Goal: Task Accomplishment & Management: Use online tool/utility

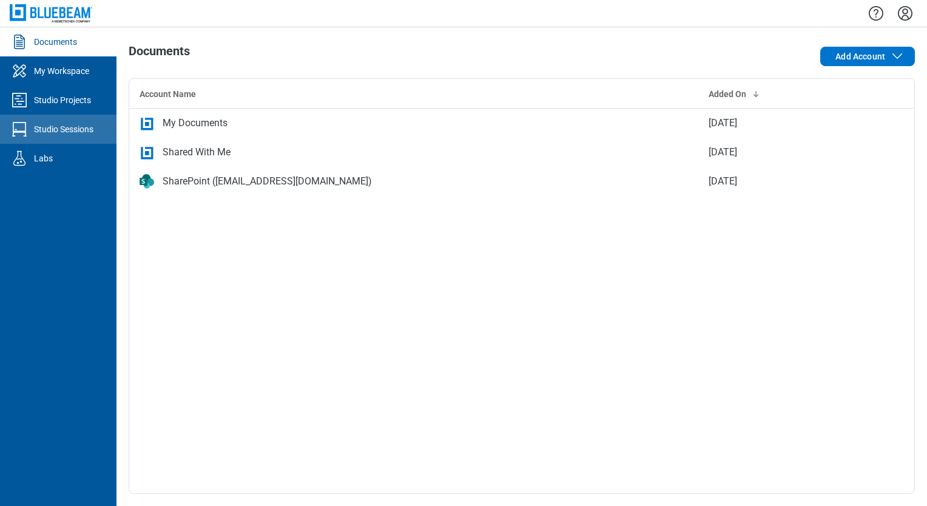
click at [74, 132] on div "Studio Sessions" at bounding box center [63, 129] width 59 height 12
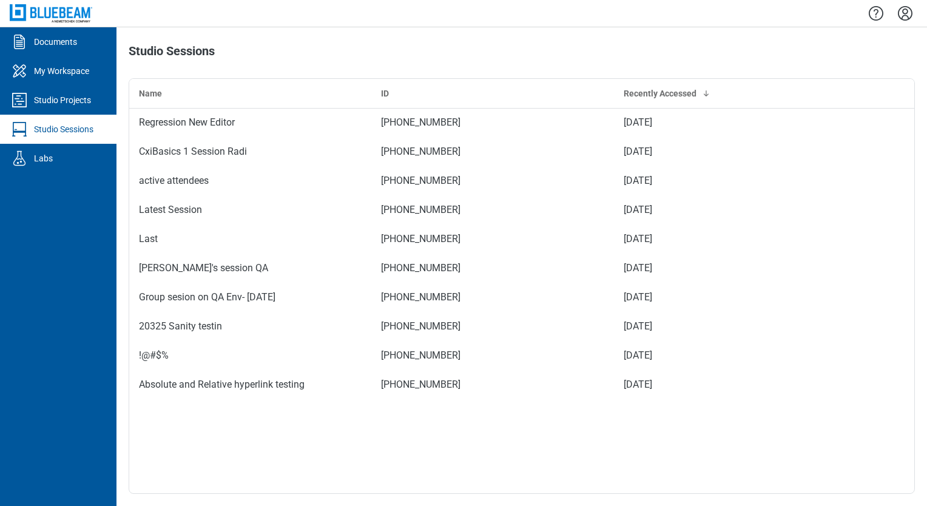
drag, startPoint x: 903, startPoint y: 13, endPoint x: 898, endPoint y: 24, distance: 11.7
click at [903, 14] on icon "Settings" at bounding box center [904, 13] width 19 height 19
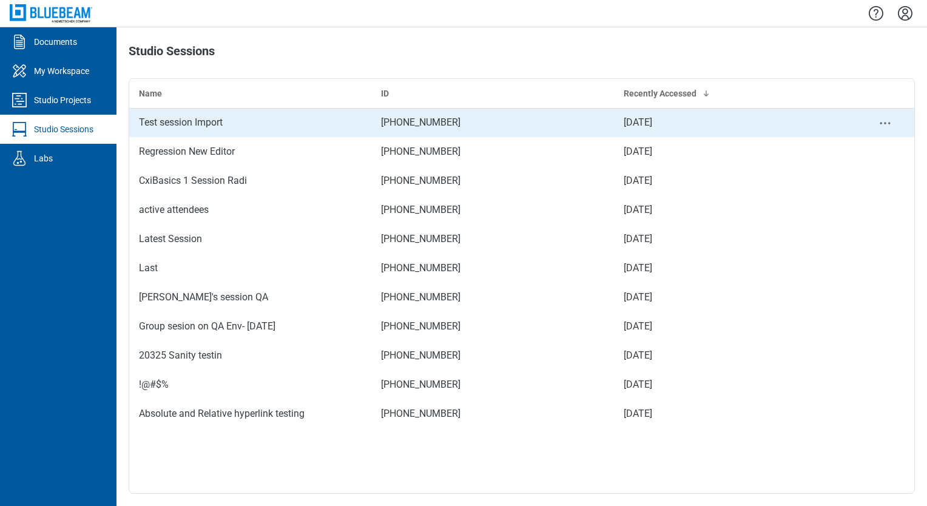
click at [195, 130] on div "Test session Import" at bounding box center [250, 122] width 223 height 15
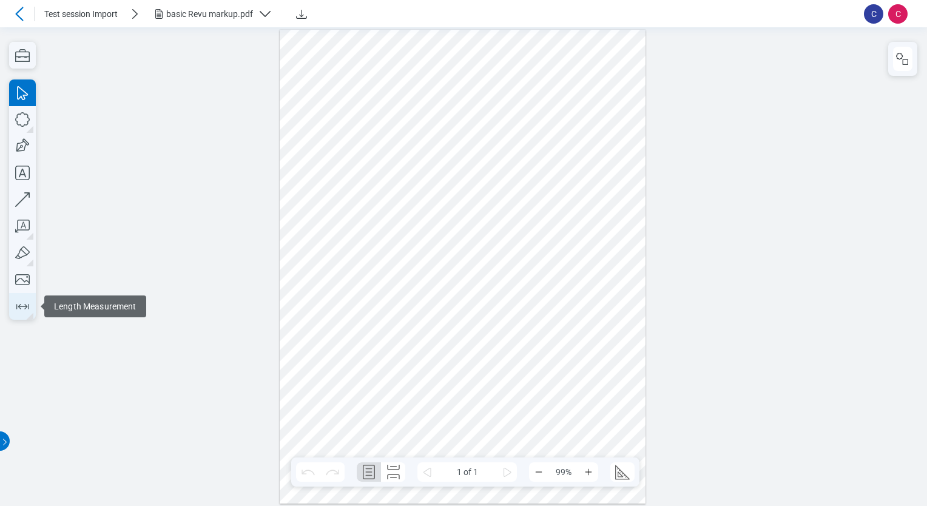
click at [32, 309] on button "button" at bounding box center [22, 306] width 27 height 27
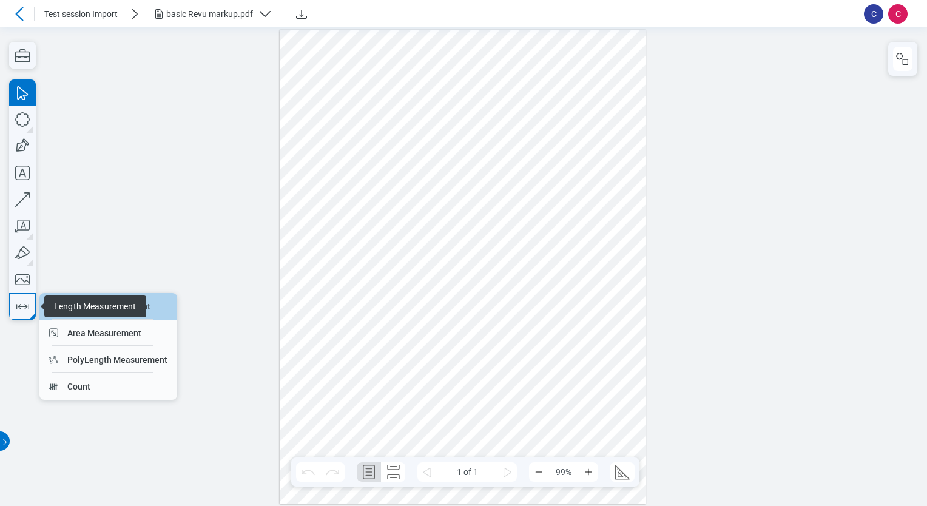
drag, startPoint x: 155, startPoint y: 309, endPoint x: 188, endPoint y: 285, distance: 40.9
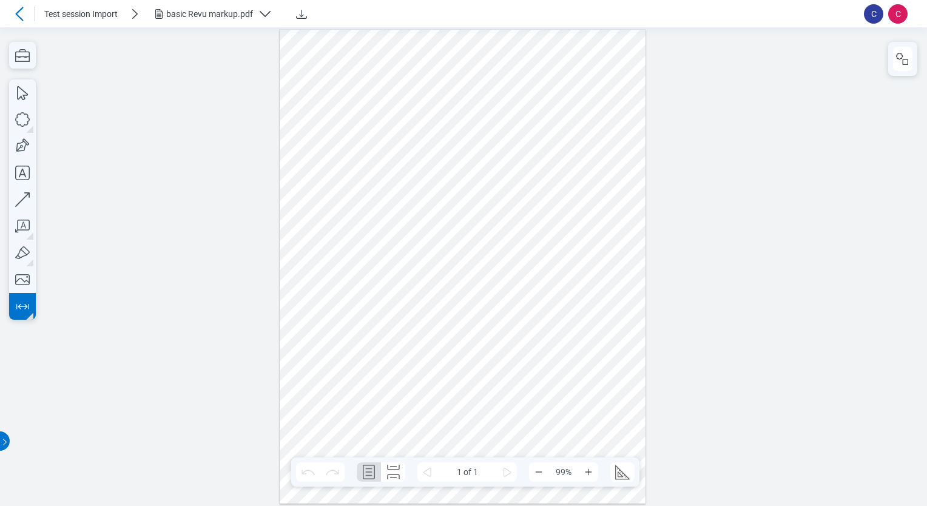
drag, startPoint x: 340, startPoint y: 385, endPoint x: 420, endPoint y: 384, distance: 80.1
click at [420, 384] on div at bounding box center [463, 267] width 366 height 474
click at [19, 303] on icon "button" at bounding box center [22, 306] width 19 height 19
click at [430, 421] on div at bounding box center [463, 267] width 366 height 474
click at [907, 67] on button "button" at bounding box center [902, 59] width 19 height 24
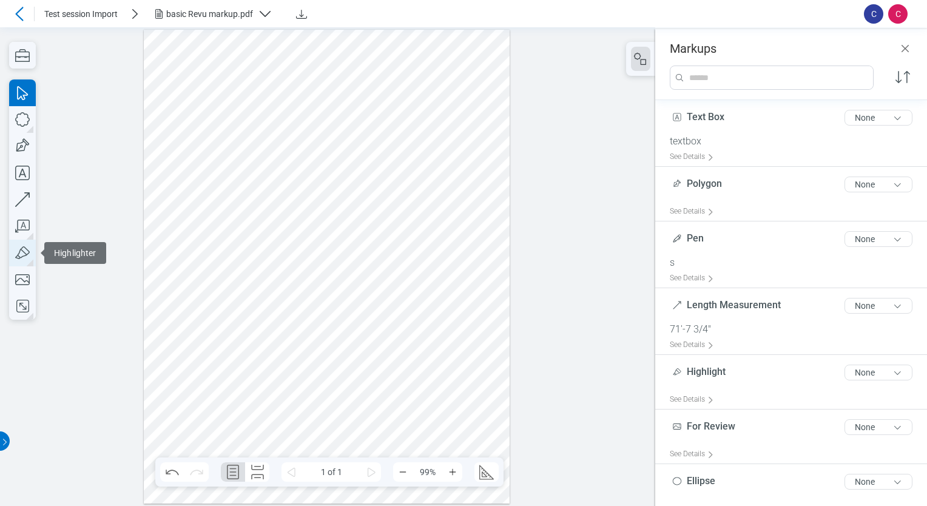
click at [27, 252] on icon "button" at bounding box center [22, 253] width 27 height 27
drag, startPoint x: 211, startPoint y: 269, endPoint x: 317, endPoint y: 289, distance: 107.3
click at [242, 257] on div at bounding box center [327, 267] width 366 height 474
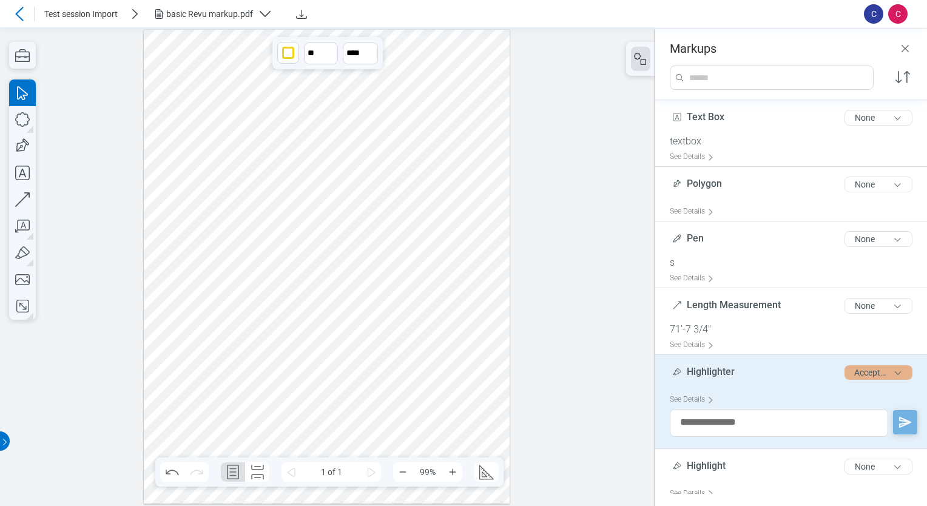
drag, startPoint x: 866, startPoint y: 371, endPoint x: 862, endPoint y: 377, distance: 7.4
click at [866, 371] on button "Accepted" at bounding box center [878, 372] width 68 height 15
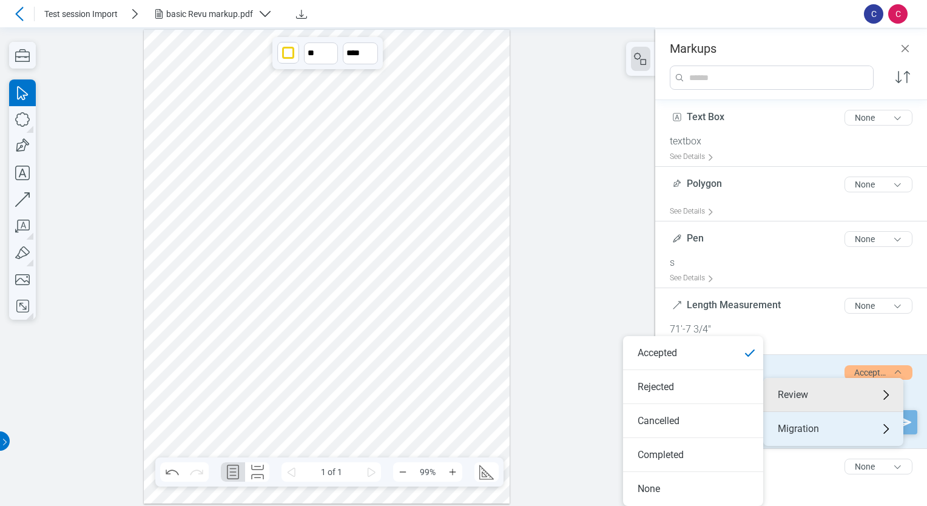
click at [816, 425] on div "Migration" at bounding box center [833, 429] width 140 height 34
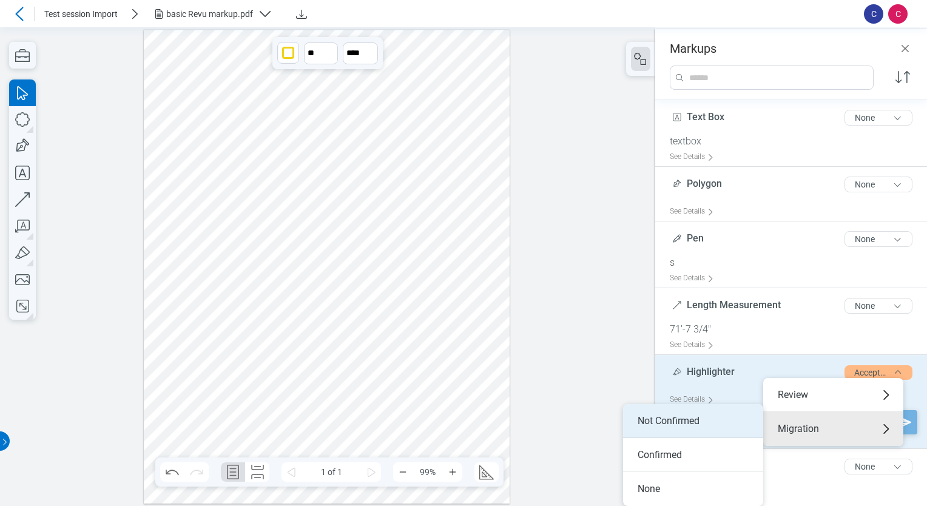
click at [691, 427] on li "Not Confirmed" at bounding box center [693, 421] width 140 height 34
